Goal: Book appointment/travel/reservation

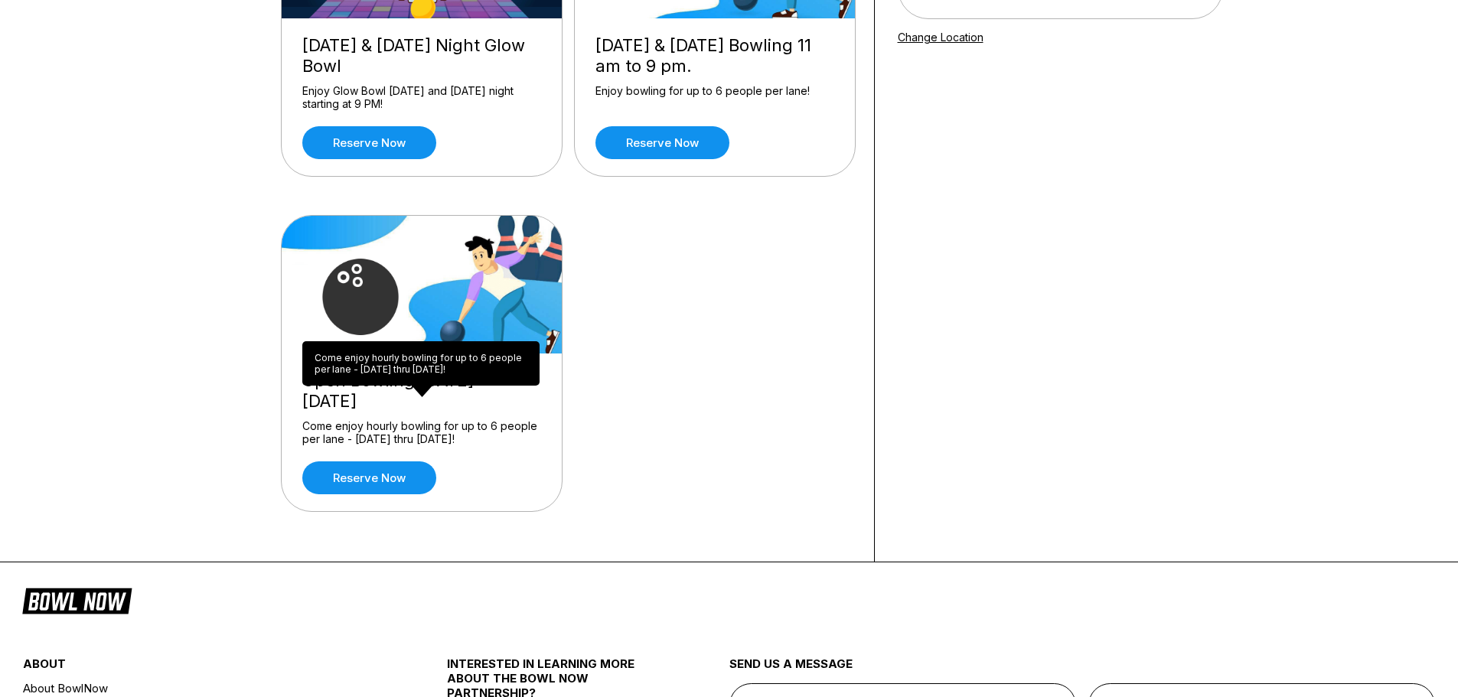
scroll to position [306, 0]
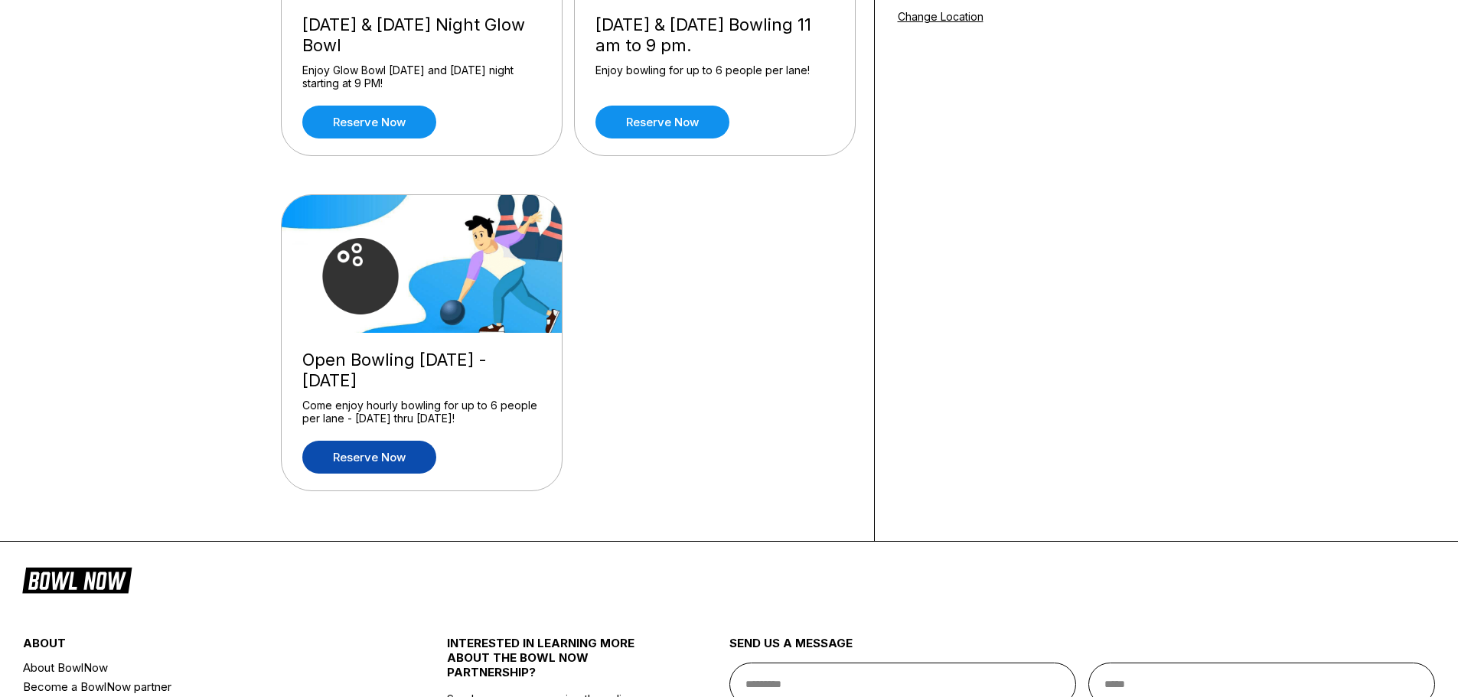
click at [370, 459] on link "Reserve now" at bounding box center [369, 457] width 134 height 33
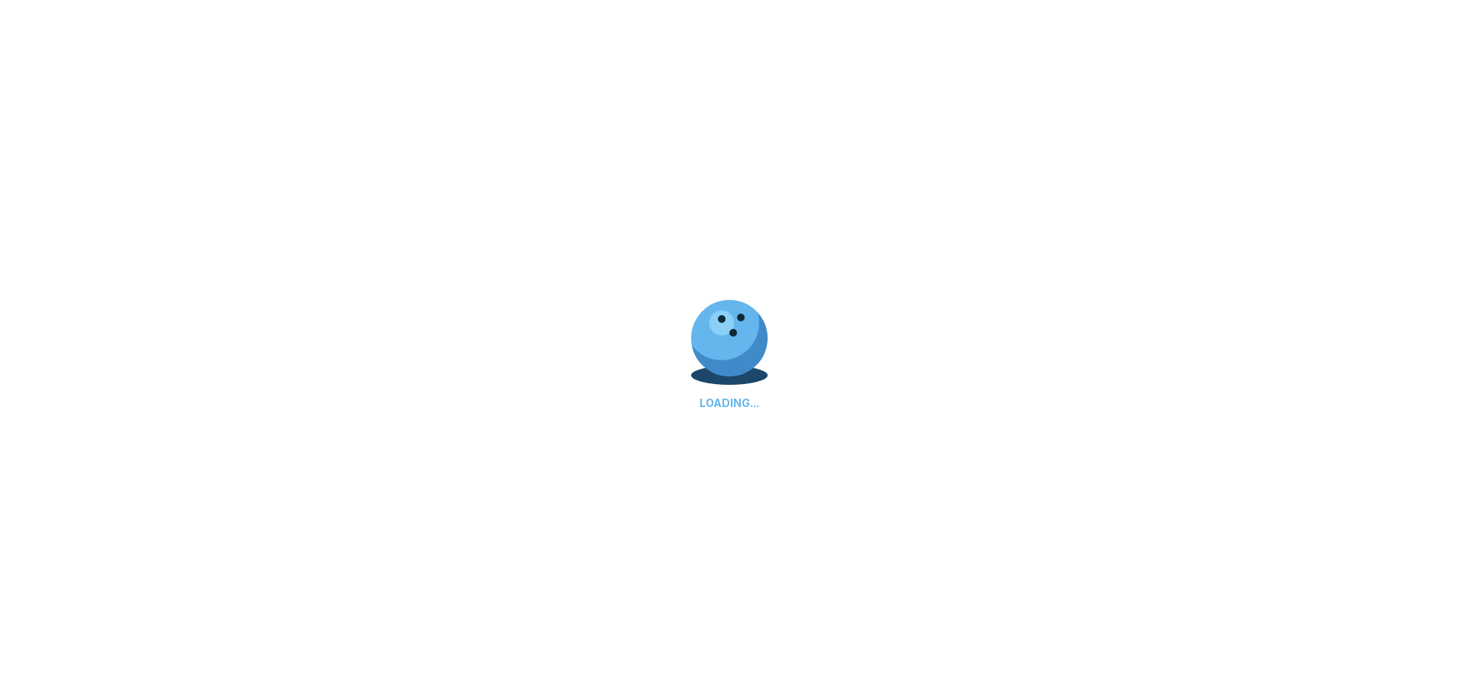
scroll to position [0, 0]
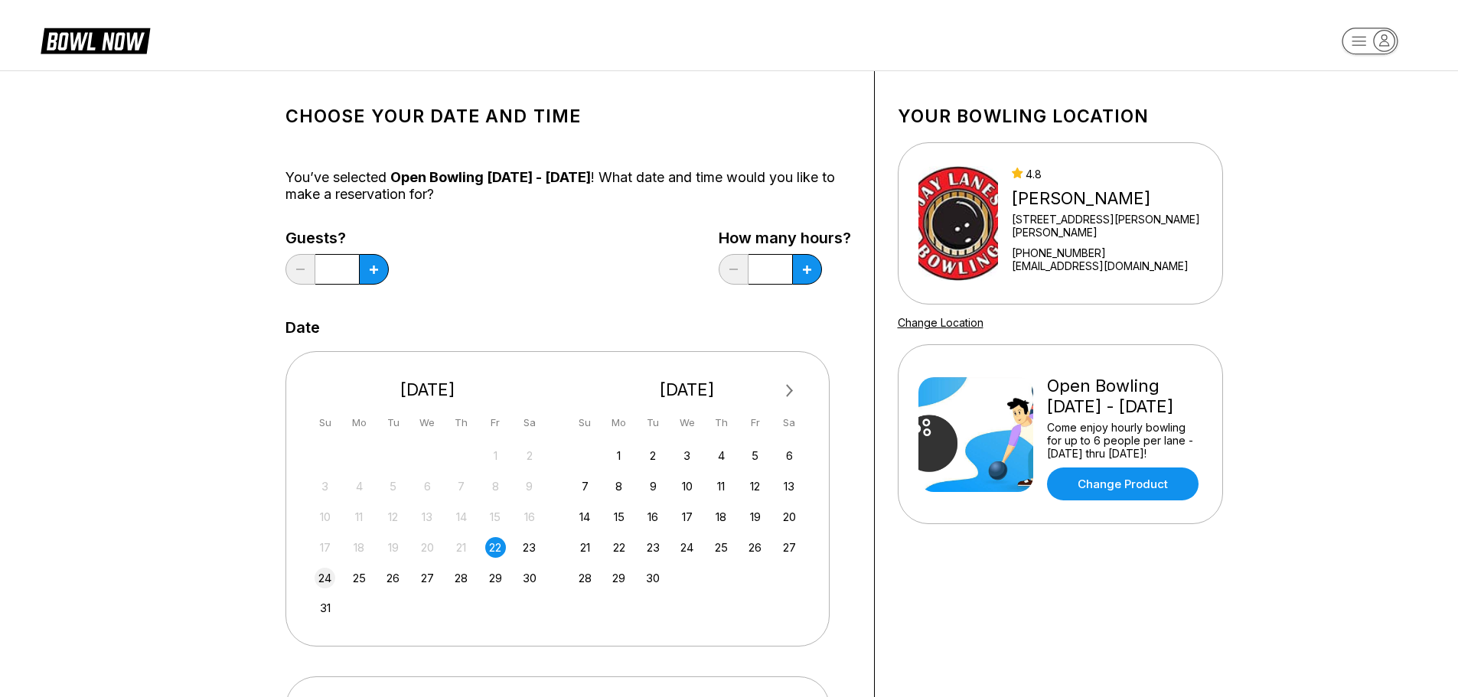
click at [328, 582] on div "24" at bounding box center [325, 578] width 21 height 21
click at [368, 266] on button at bounding box center [374, 269] width 30 height 31
click at [371, 266] on icon at bounding box center [374, 270] width 8 height 8
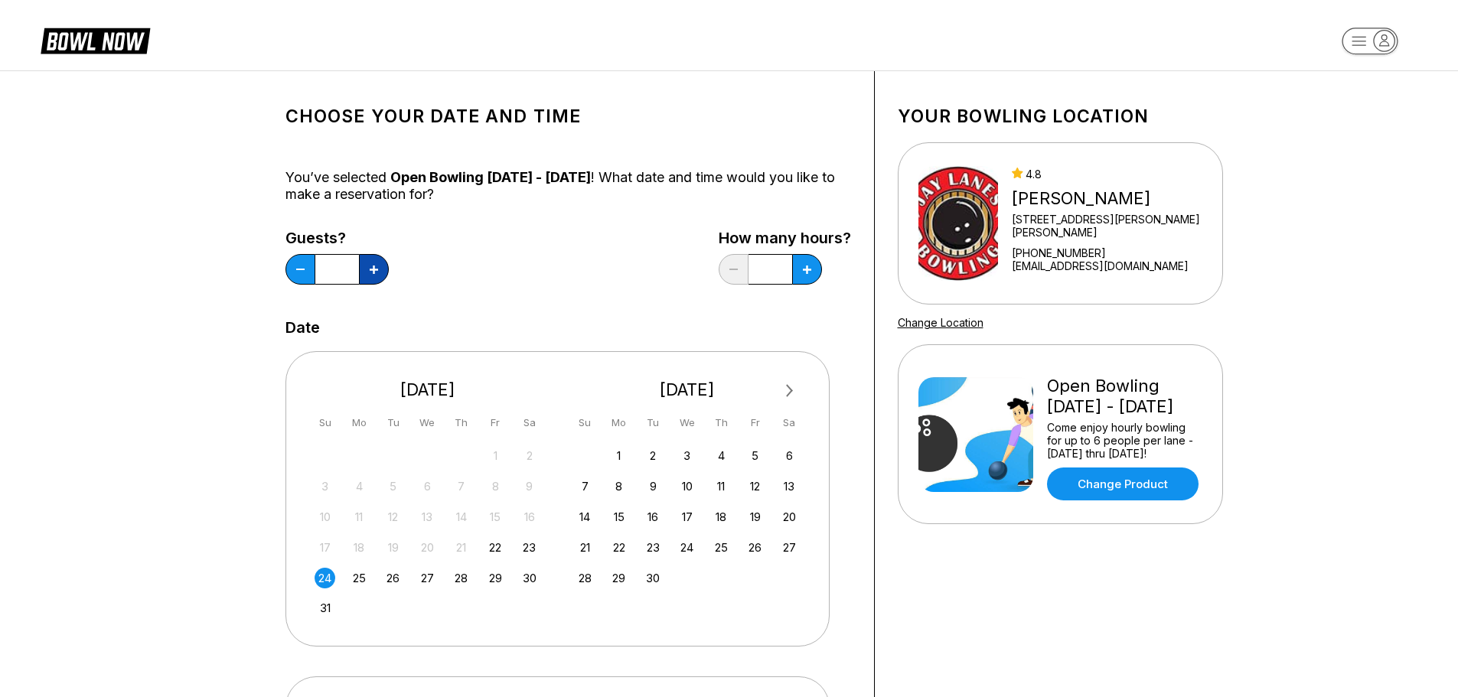
click at [371, 266] on icon at bounding box center [374, 270] width 8 height 8
click at [298, 270] on icon at bounding box center [300, 270] width 8 height 2
click at [293, 269] on button at bounding box center [300, 269] width 30 height 31
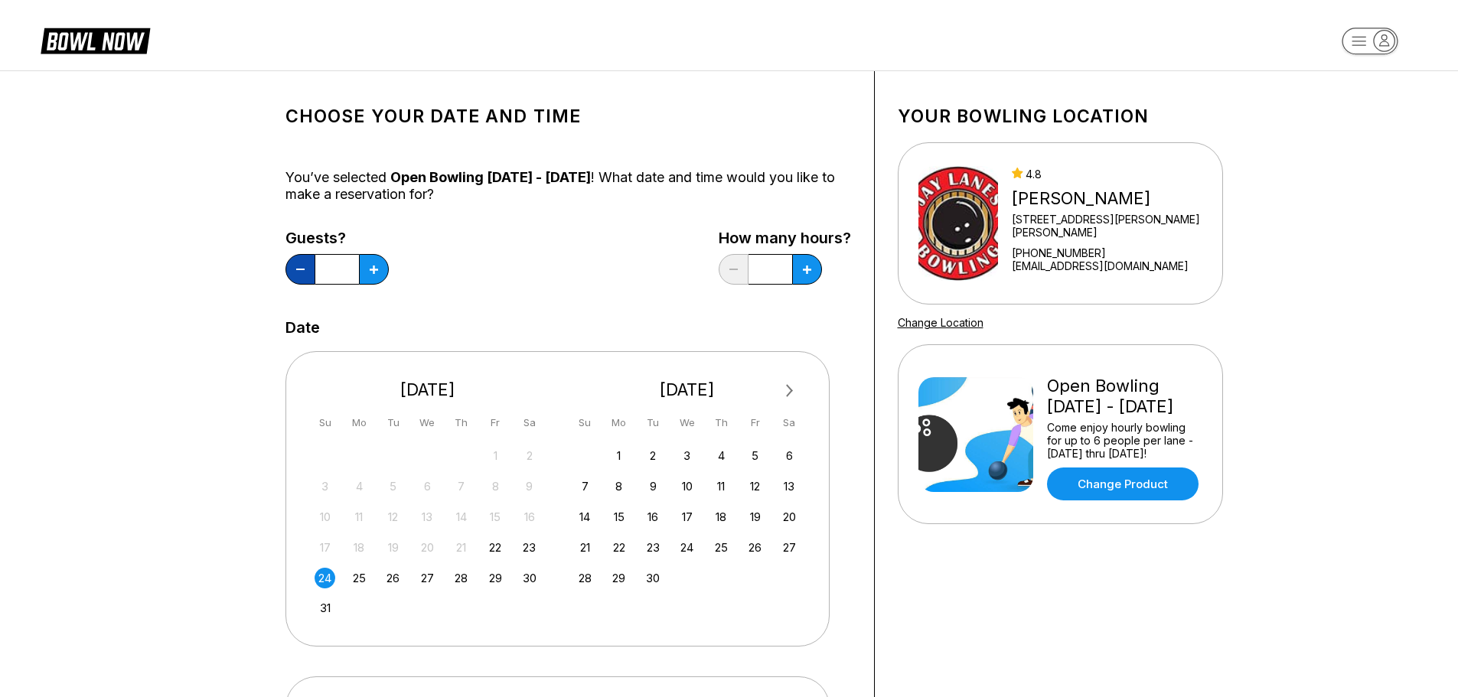
click at [293, 269] on button at bounding box center [300, 269] width 30 height 31
click at [367, 265] on button at bounding box center [374, 269] width 30 height 31
click at [372, 269] on icon at bounding box center [374, 270] width 8 height 8
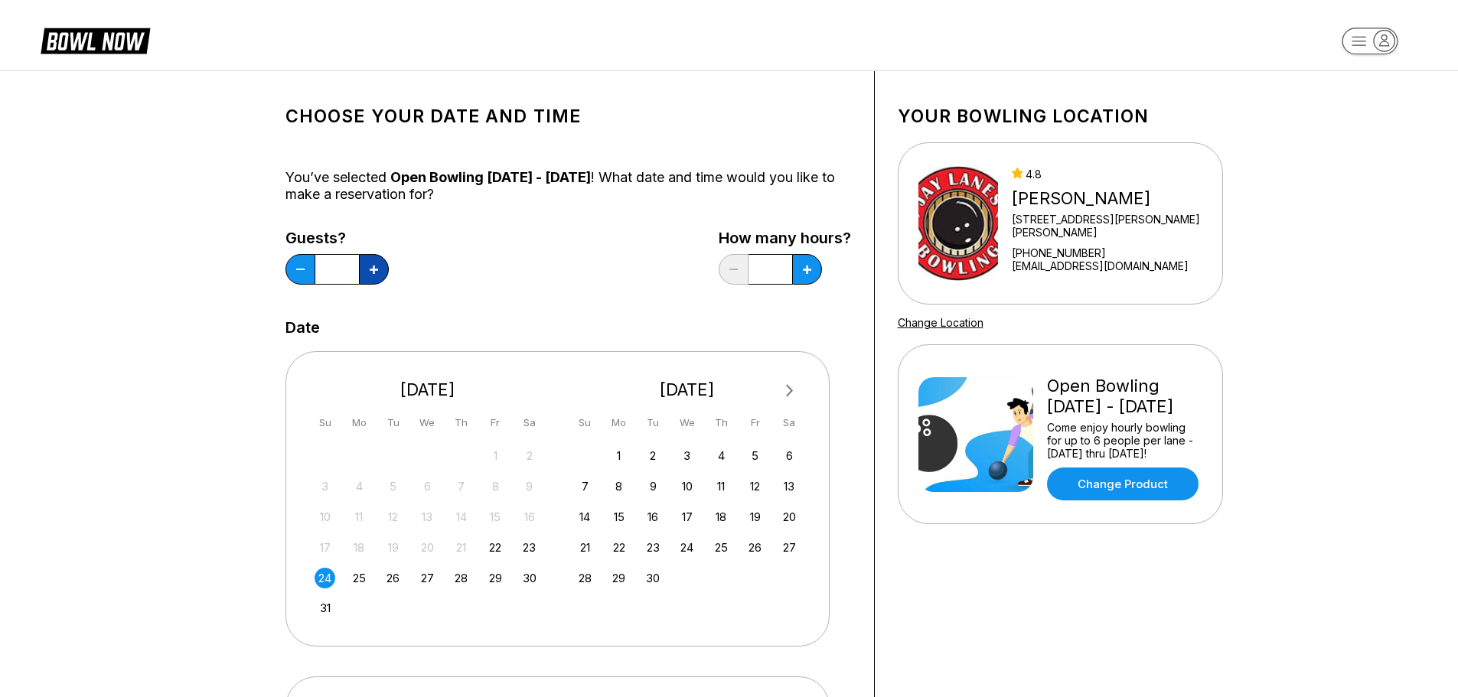
click at [372, 269] on icon at bounding box center [374, 270] width 8 height 8
type input "*"
click at [389, 264] on button at bounding box center [374, 269] width 30 height 31
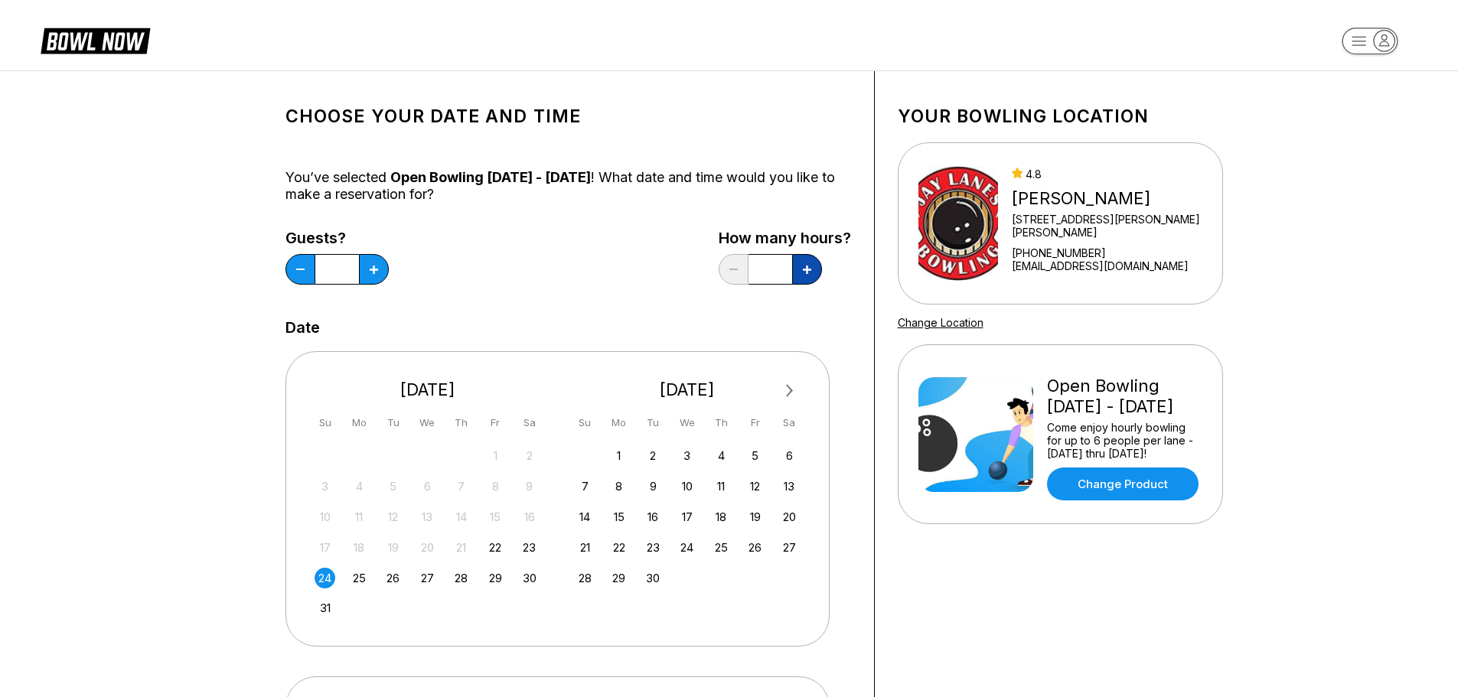
type input "***"
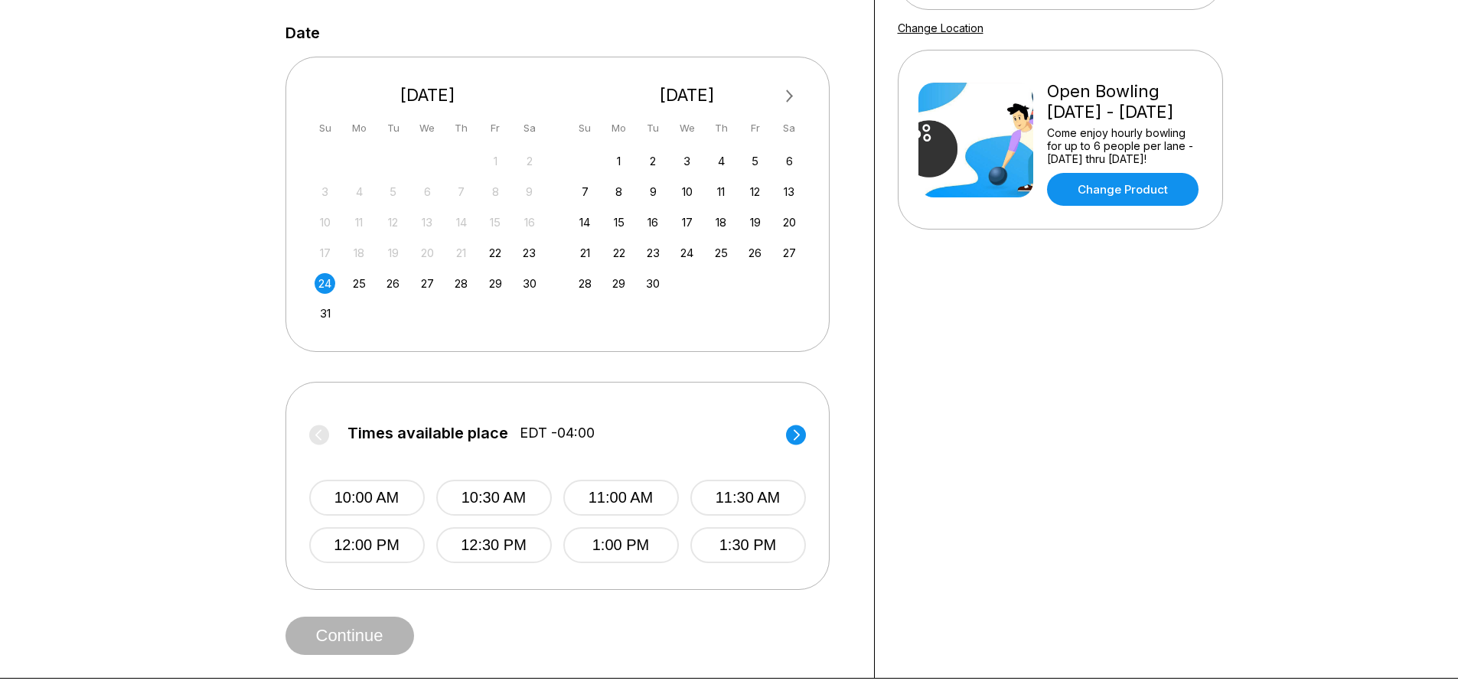
scroll to position [383, 0]
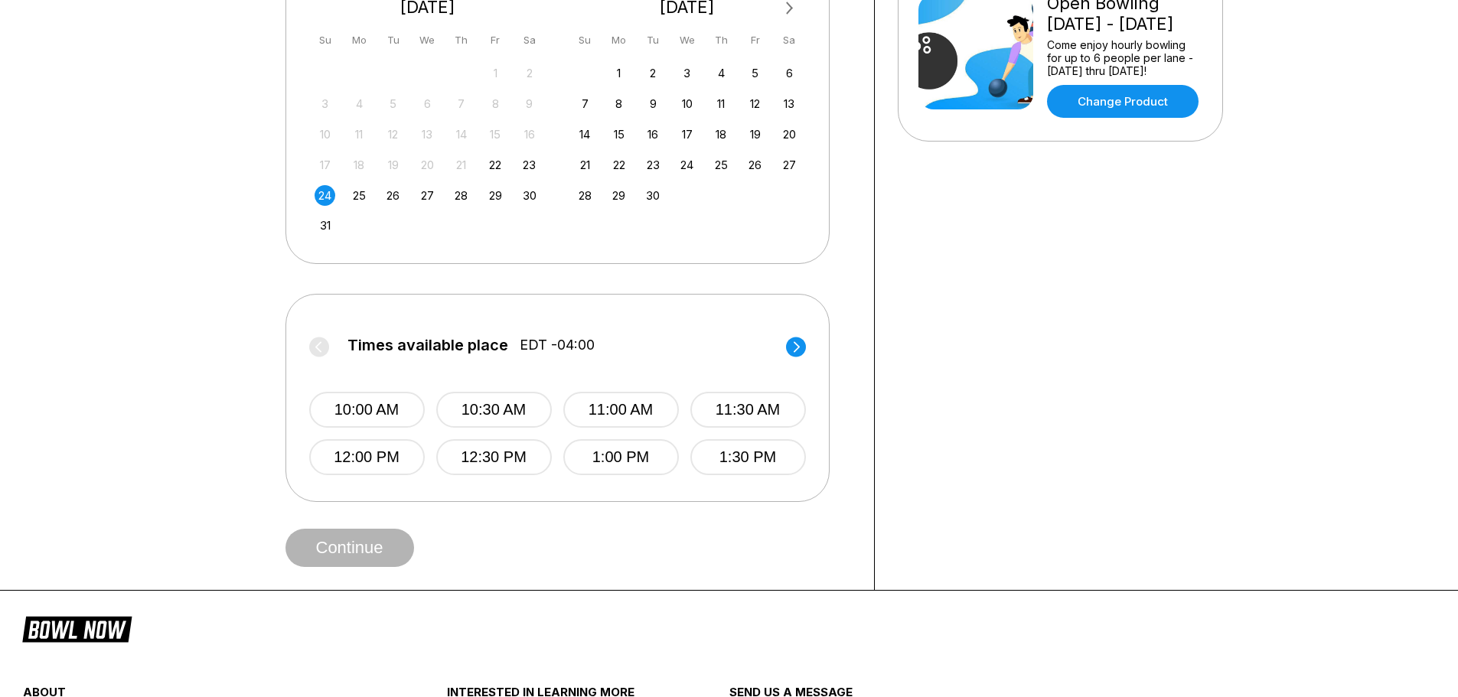
click at [798, 341] on circle at bounding box center [796, 347] width 20 height 20
click at [462, 406] on button "2:30 PM" at bounding box center [494, 410] width 116 height 36
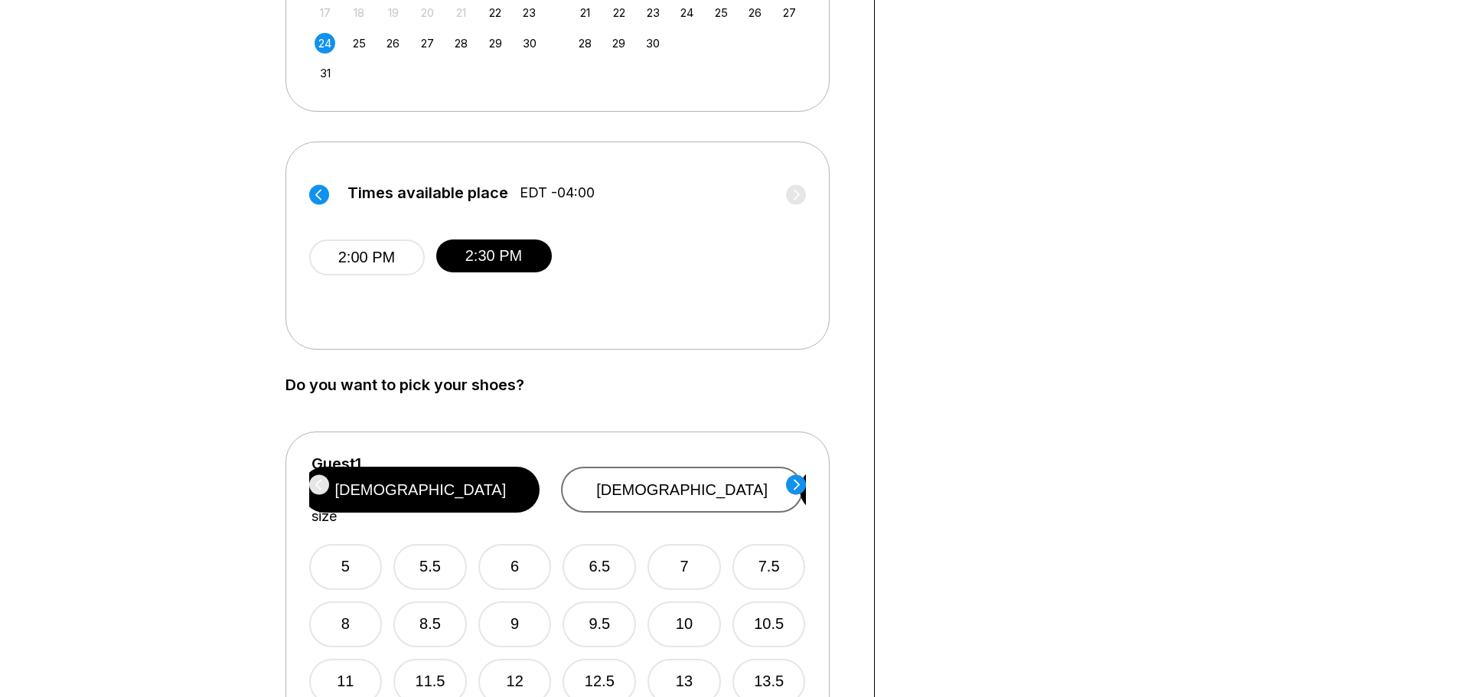
scroll to position [536, 0]
click at [720, 472] on button "[DEMOGRAPHIC_DATA]" at bounding box center [682, 489] width 242 height 46
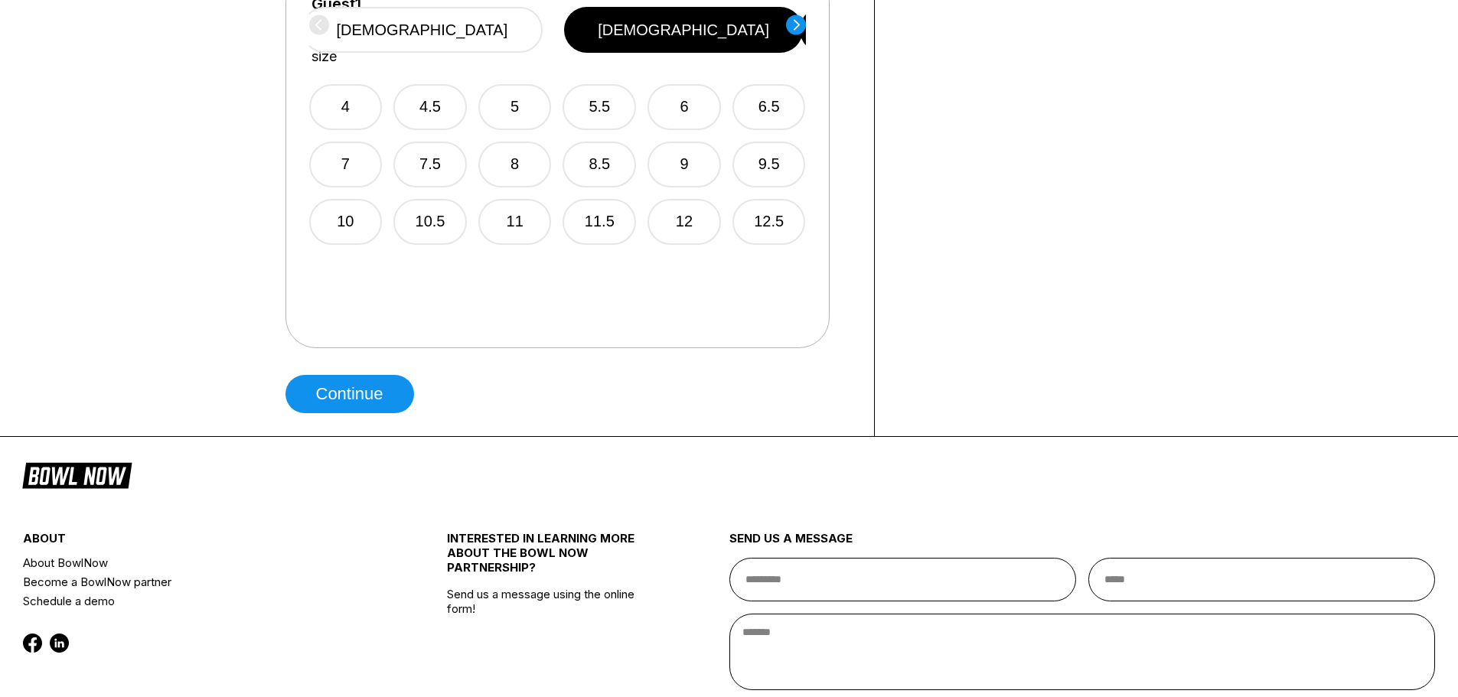
scroll to position [689, 0]
